Goal: Task Accomplishment & Management: Use online tool/utility

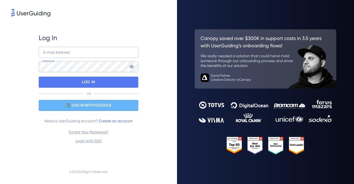
click at [88, 107] on span "LOG IN WITH GOOGLE" at bounding box center [92, 105] width 40 height 7
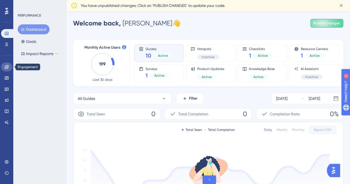
click at [7, 67] on icon at bounding box center [7, 67] width 4 height 4
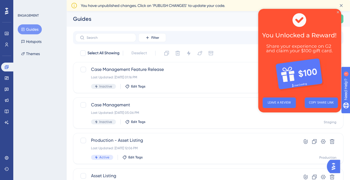
click at [337, 12] on icon "Close Preview" at bounding box center [337, 12] width 2 height 2
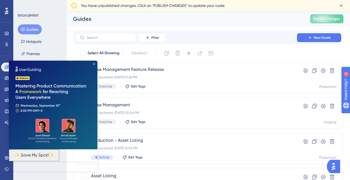
click at [95, 64] on icon "Close Preview" at bounding box center [94, 64] width 2 height 2
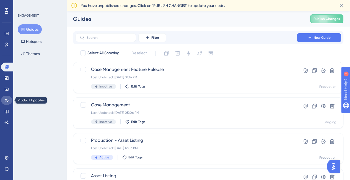
click at [5, 100] on icon at bounding box center [7, 100] width 4 height 4
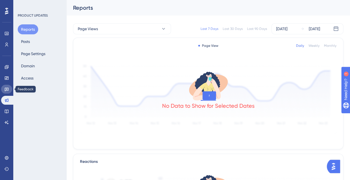
click at [7, 89] on icon at bounding box center [7, 90] width 4 height 4
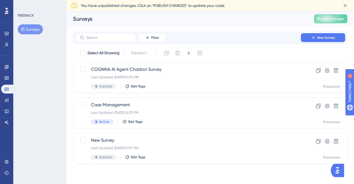
click at [33, 30] on button "Surveys" at bounding box center [30, 29] width 25 height 10
click at [330, 38] on span "New Survey" at bounding box center [326, 37] width 18 height 4
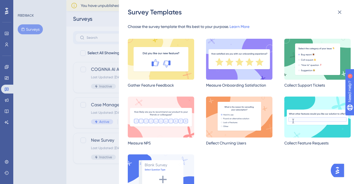
scroll to position [1, 0]
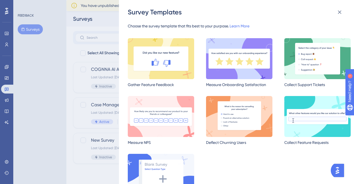
click at [151, 164] on img at bounding box center [161, 174] width 66 height 41
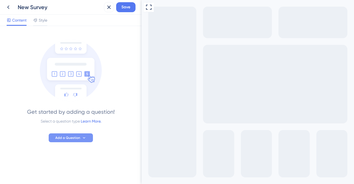
click at [76, 136] on span "Add a Question" at bounding box center [67, 137] width 25 height 4
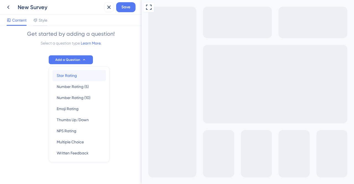
click at [72, 74] on span "Star Rating" at bounding box center [67, 75] width 20 height 7
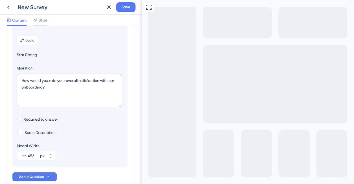
scroll to position [46, 0]
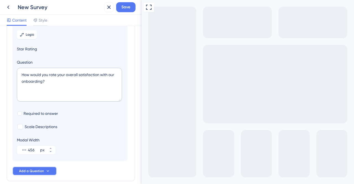
click at [33, 171] on span "Add a Question" at bounding box center [31, 171] width 25 height 4
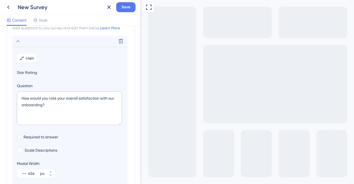
scroll to position [21, 0]
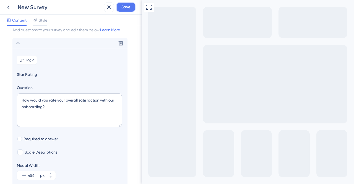
click at [132, 10] on button "Save" at bounding box center [125, 7] width 19 height 10
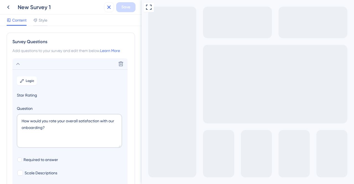
click at [109, 5] on icon at bounding box center [109, 7] width 7 height 7
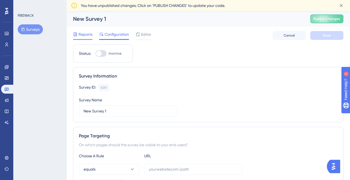
click at [88, 35] on span "Reports" at bounding box center [86, 34] width 14 height 7
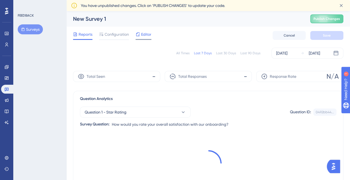
click at [149, 31] on span "Editor" at bounding box center [146, 34] width 10 height 7
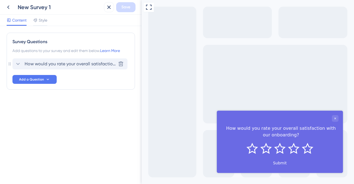
click at [92, 63] on span "How would you rate your overall satisfaction with our onboarding?" at bounding box center [70, 64] width 91 height 7
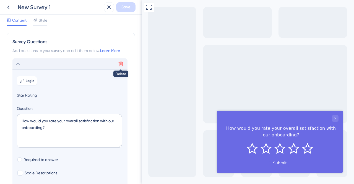
click at [121, 65] on icon at bounding box center [121, 64] width 6 height 6
